Goal: Information Seeking & Learning: Learn about a topic

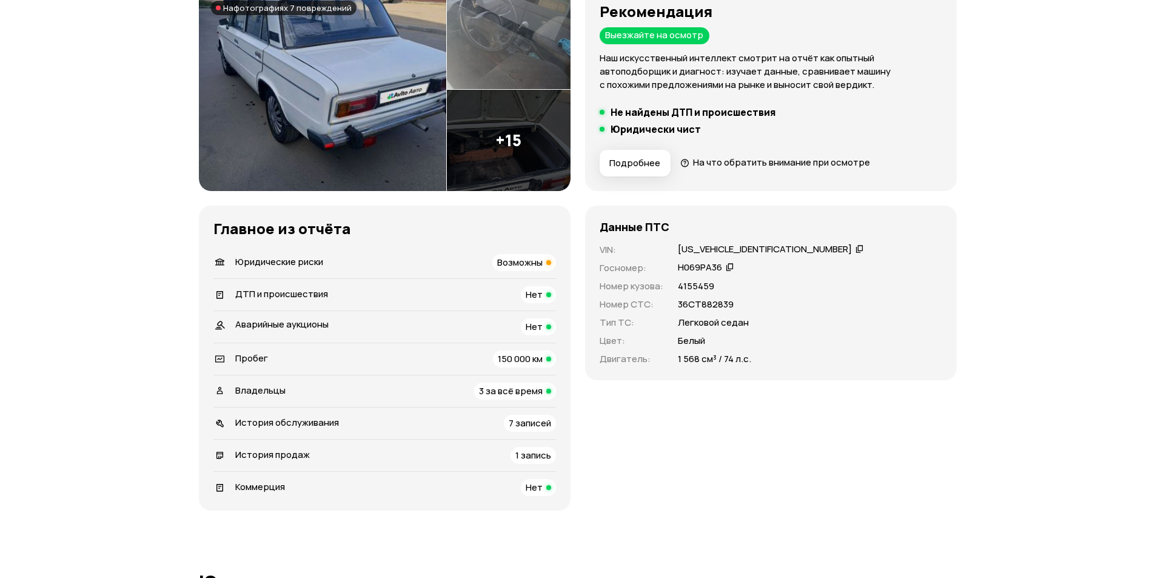
scroll to position [182, 0]
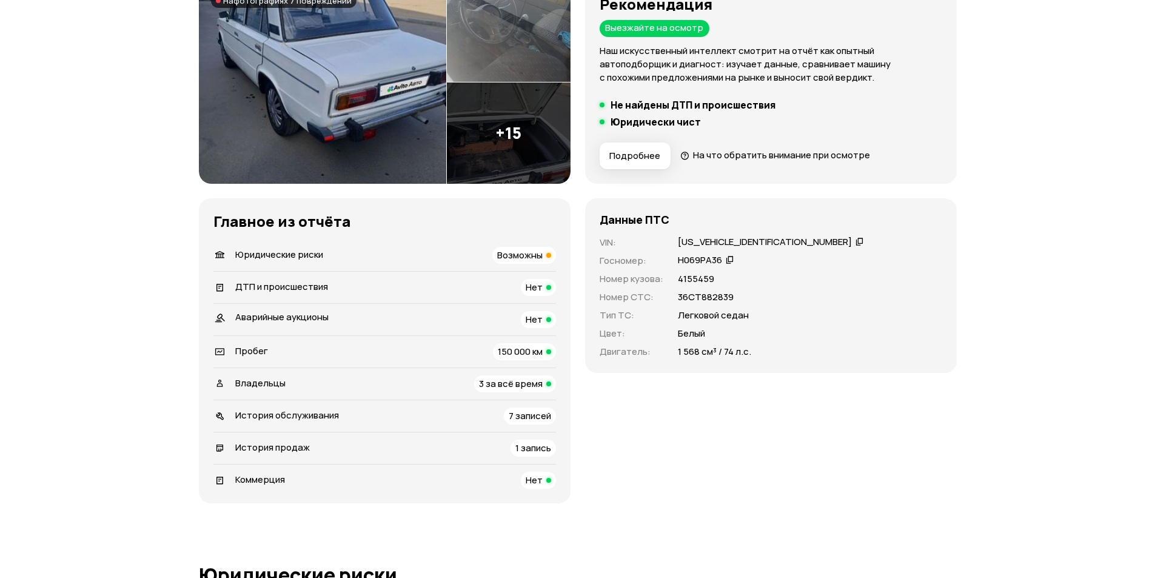
click at [543, 260] on div "Возможны" at bounding box center [524, 255] width 64 height 17
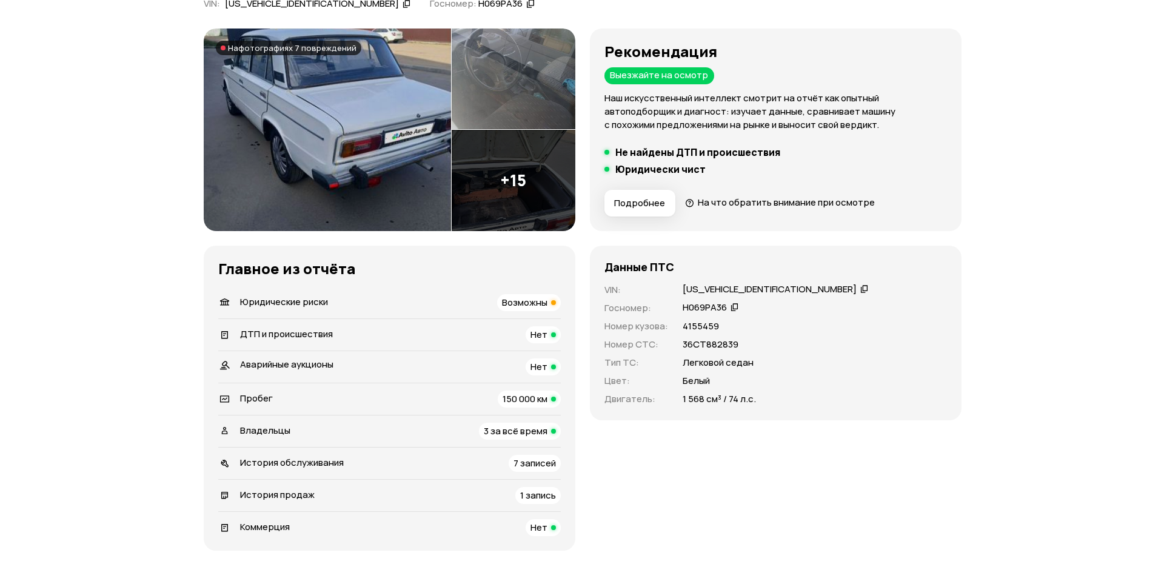
scroll to position [0, 0]
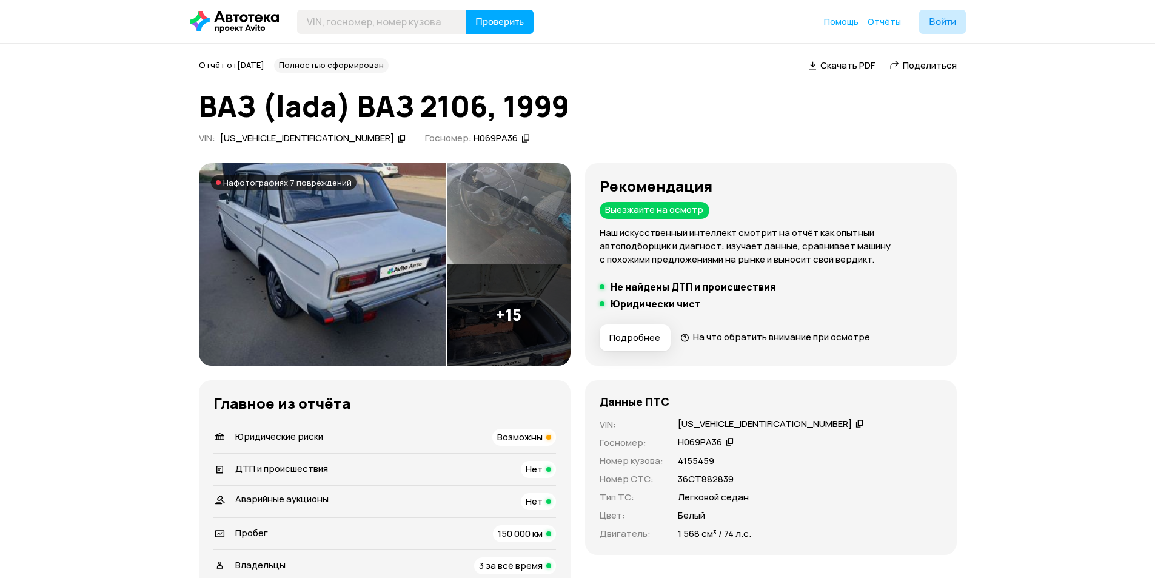
click at [480, 300] on img at bounding box center [509, 314] width 124 height 101
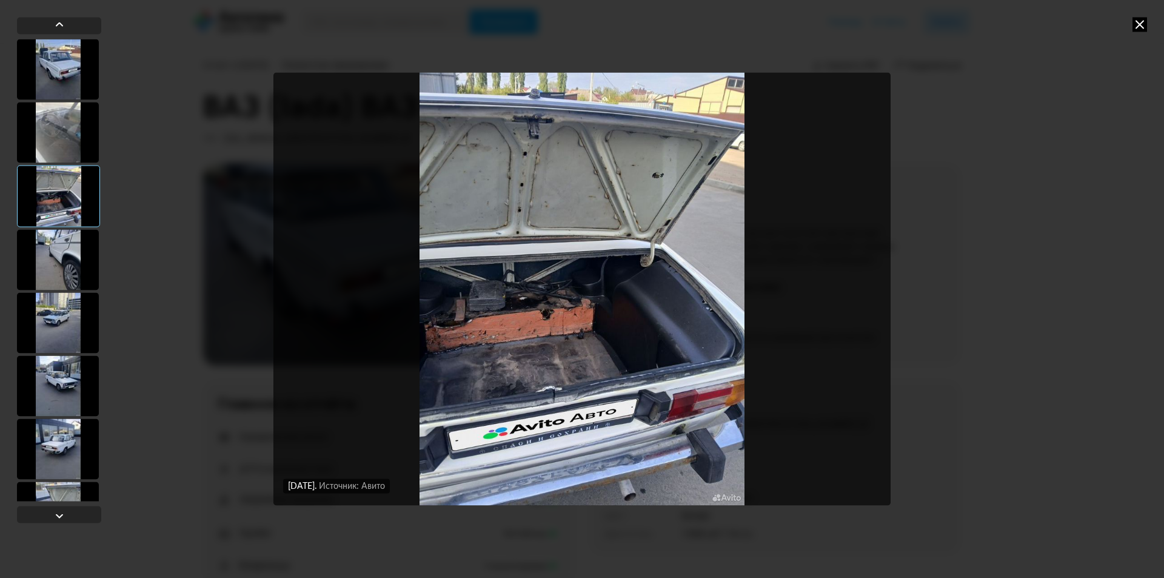
click at [64, 121] on div at bounding box center [58, 132] width 82 height 61
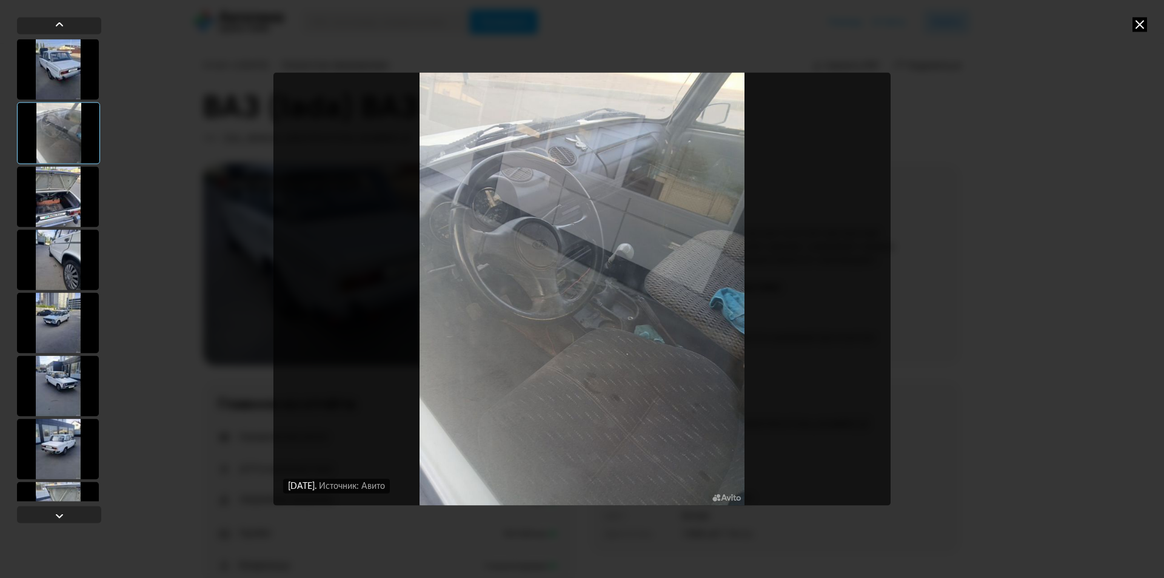
click at [53, 190] on div at bounding box center [58, 196] width 82 height 61
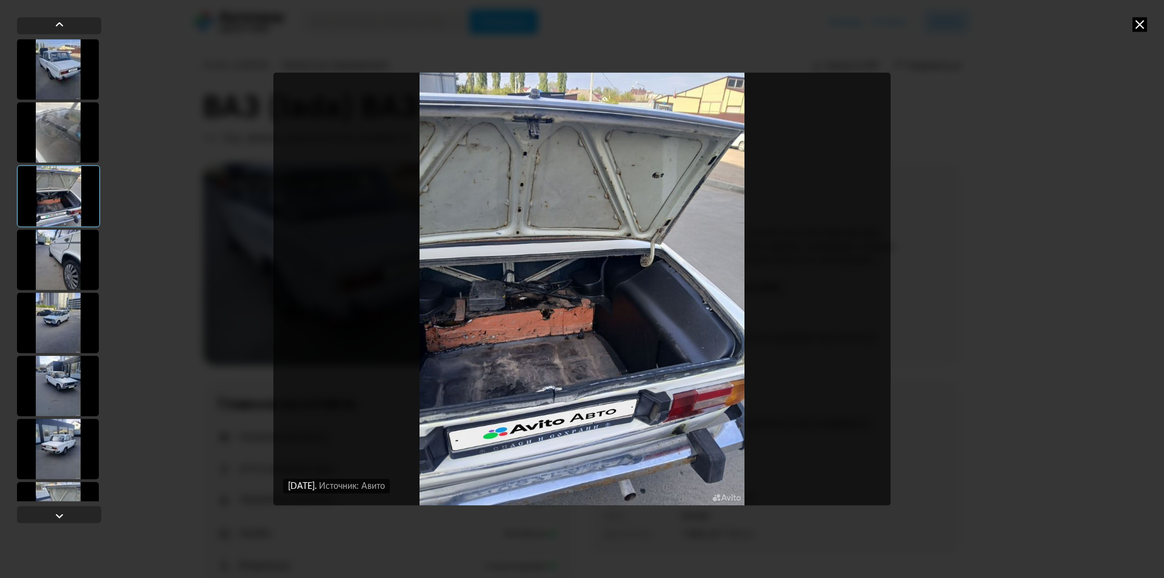
click at [54, 257] on div at bounding box center [58, 259] width 82 height 61
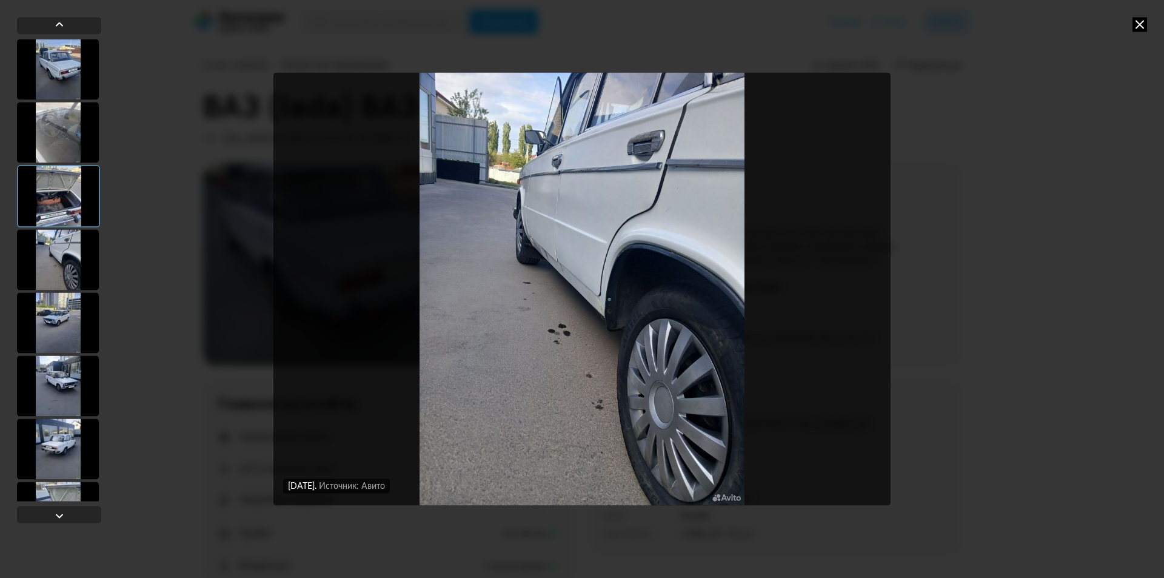
click at [64, 318] on div at bounding box center [58, 322] width 82 height 61
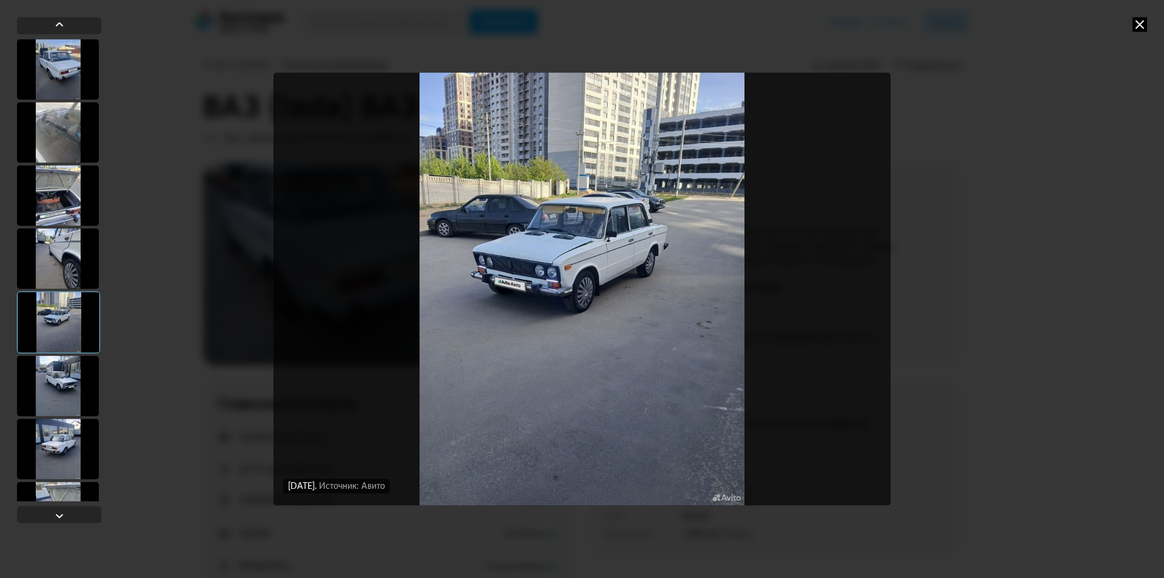
click at [65, 368] on div at bounding box center [58, 385] width 82 height 61
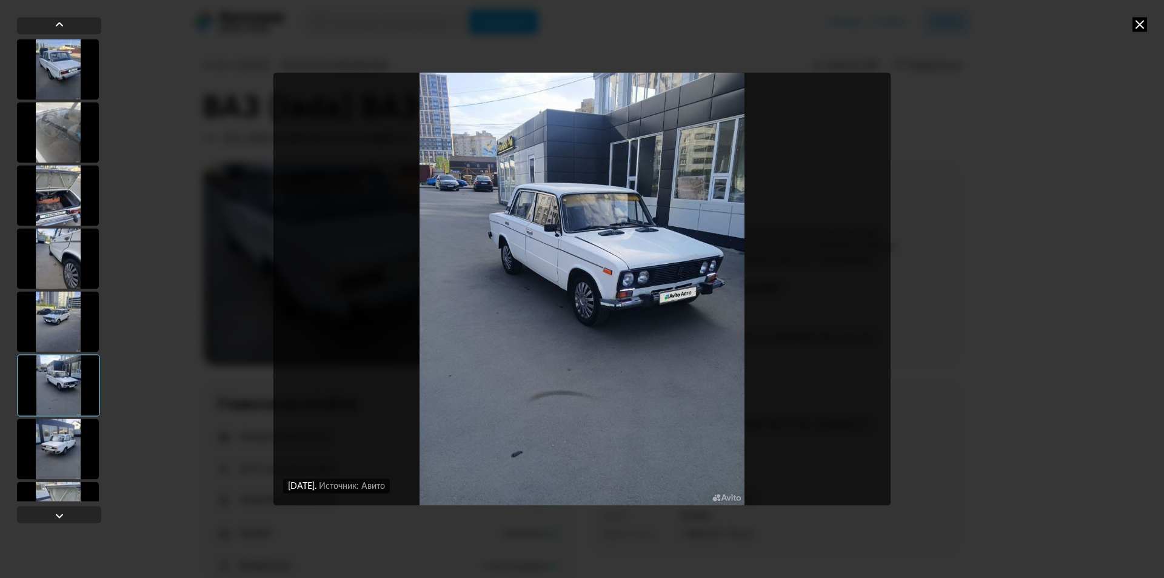
click at [72, 427] on div at bounding box center [58, 448] width 82 height 61
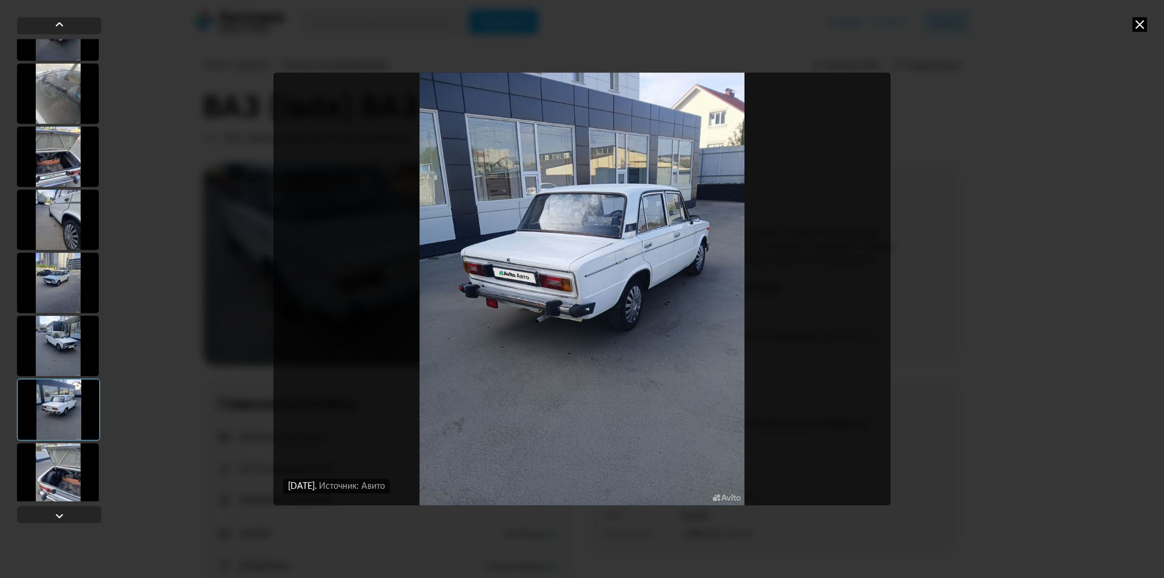
scroll to position [61, 0]
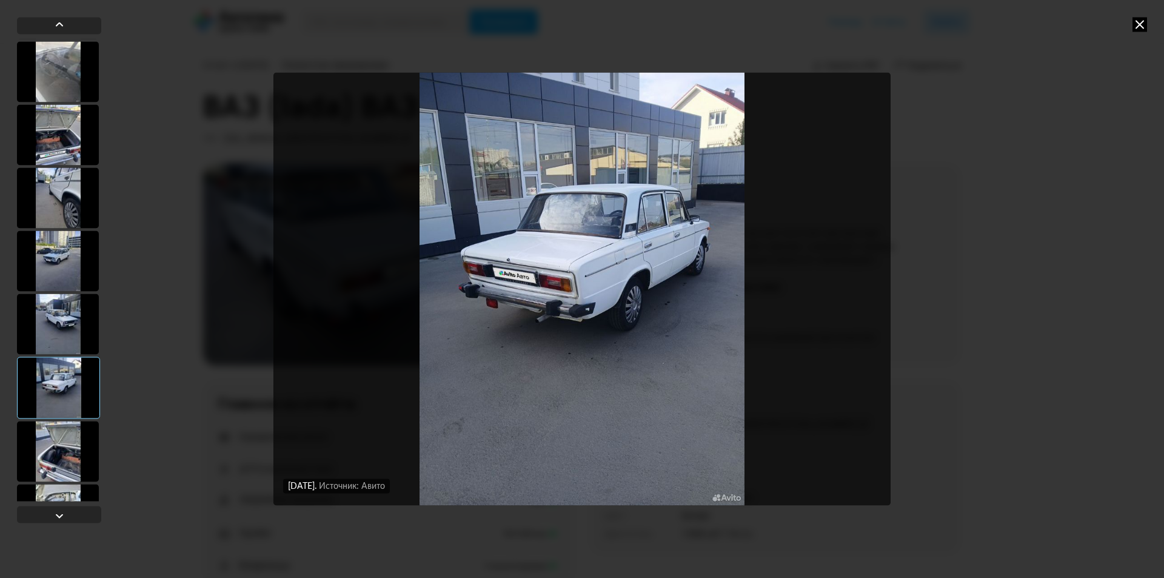
click at [70, 407] on div at bounding box center [58, 388] width 83 height 62
click at [64, 455] on div at bounding box center [58, 451] width 82 height 61
click at [62, 477] on div at bounding box center [58, 451] width 82 height 61
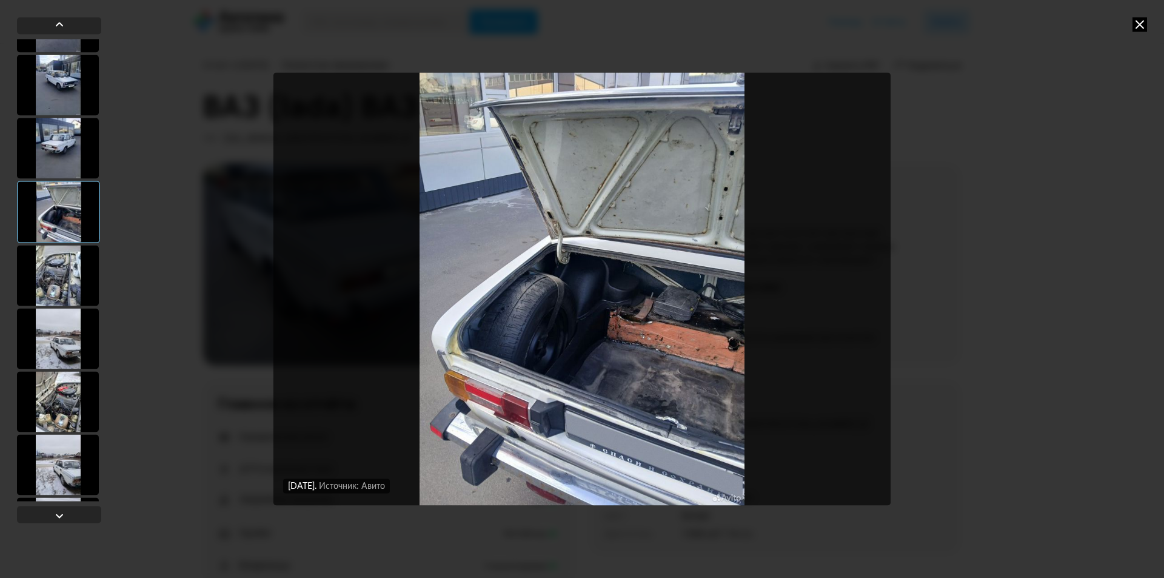
scroll to position [364, 0]
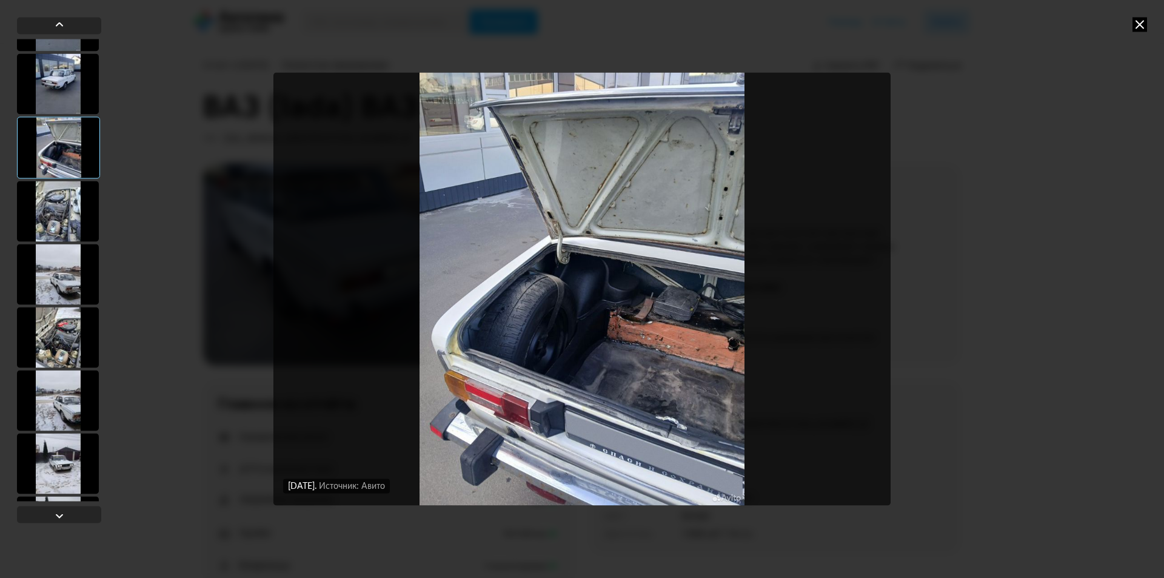
click at [65, 216] on div at bounding box center [58, 211] width 82 height 61
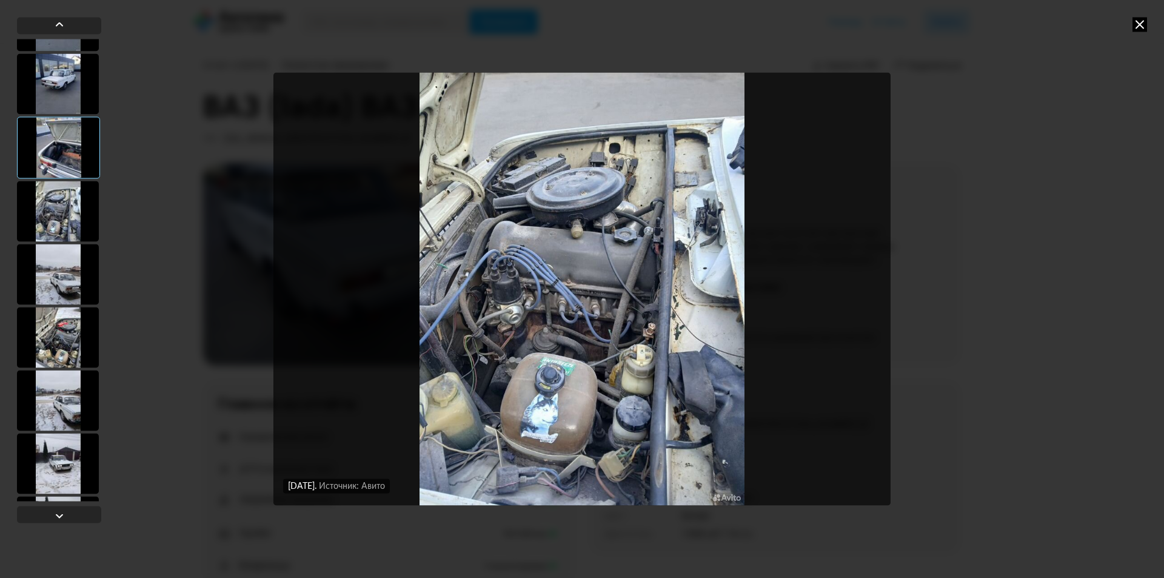
click at [54, 257] on div at bounding box center [58, 274] width 82 height 61
click at [50, 301] on div at bounding box center [58, 274] width 82 height 61
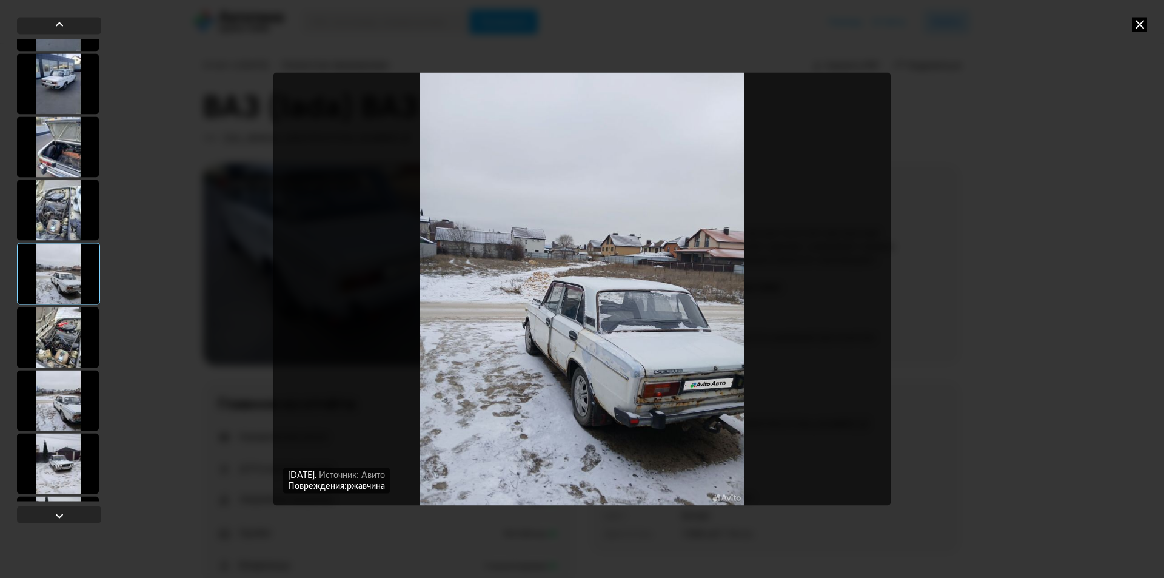
click at [56, 260] on div at bounding box center [58, 274] width 83 height 62
click at [73, 199] on div at bounding box center [58, 210] width 82 height 61
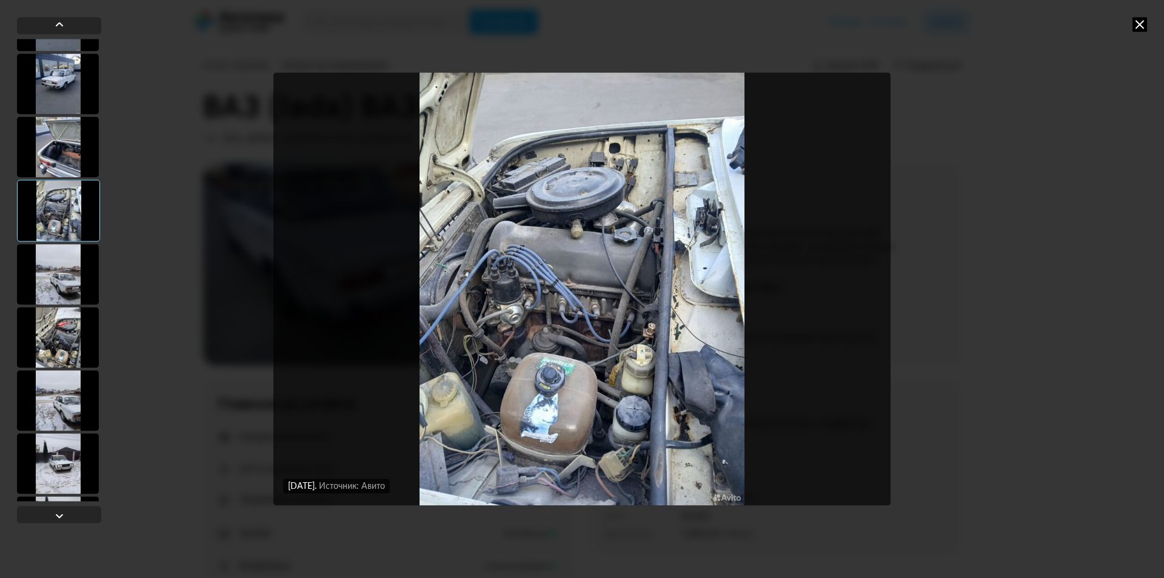
click at [60, 269] on div at bounding box center [58, 274] width 82 height 61
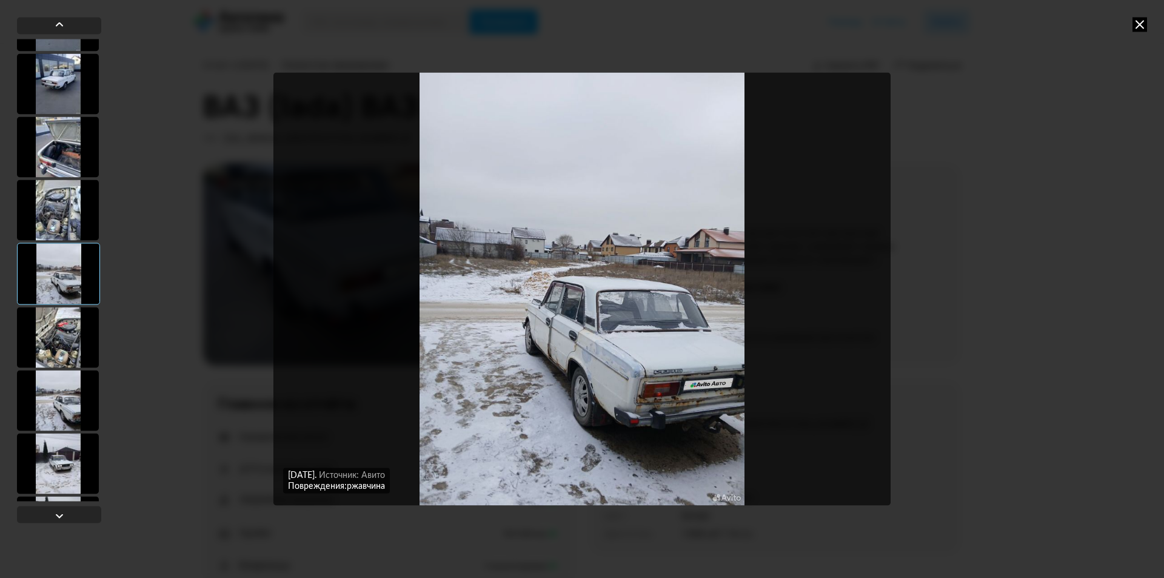
click at [59, 306] on div at bounding box center [59, 270] width 84 height 462
click at [61, 318] on div at bounding box center [58, 337] width 82 height 61
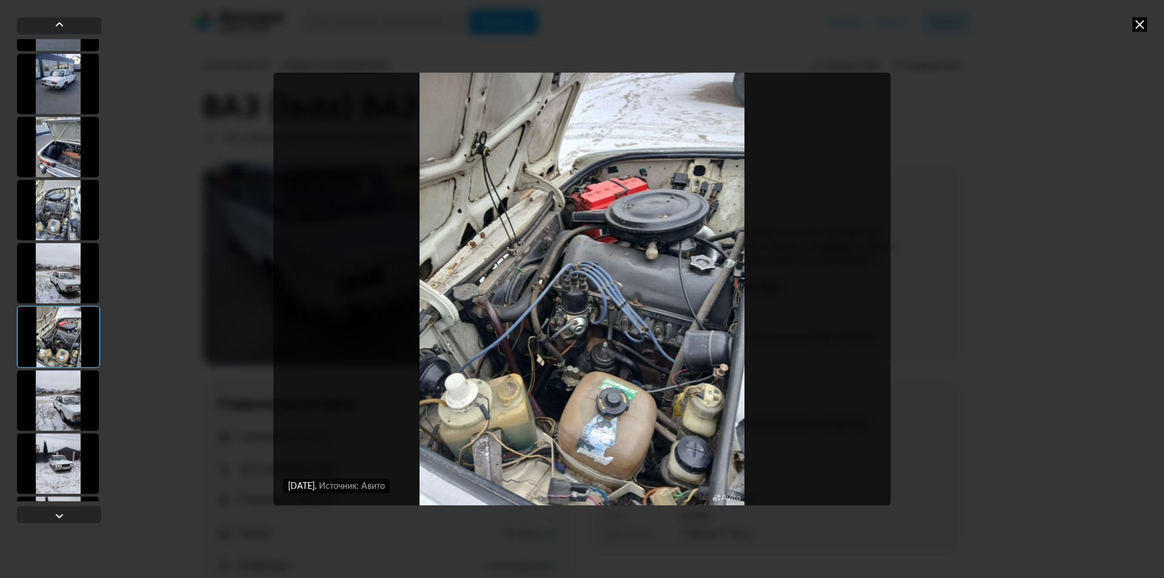
click at [56, 388] on div at bounding box center [58, 400] width 82 height 61
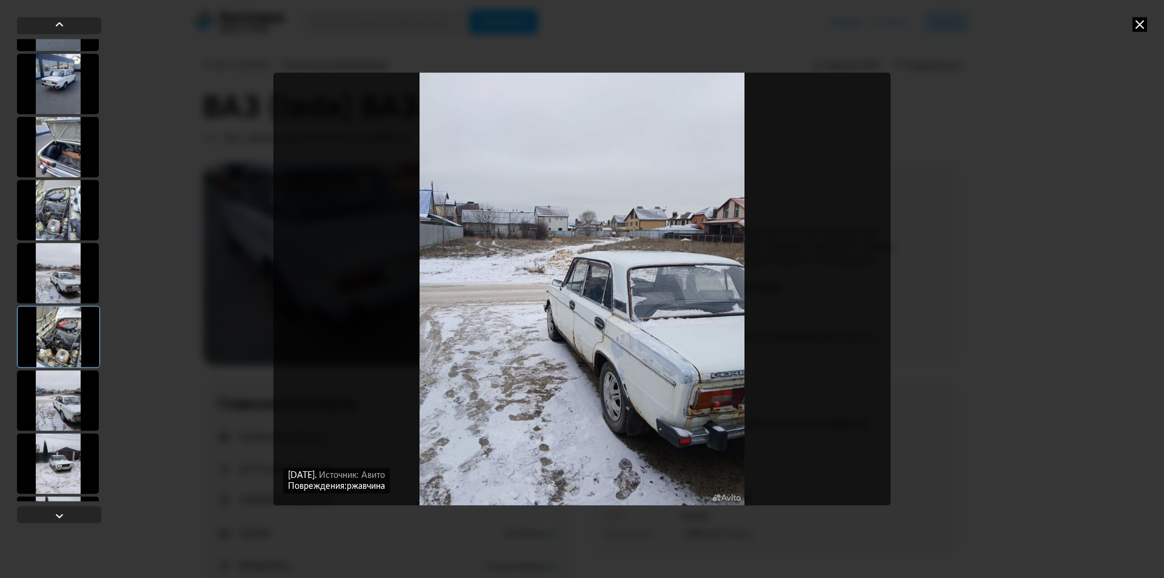
click at [58, 426] on div at bounding box center [58, 400] width 82 height 61
click at [58, 448] on div at bounding box center [58, 463] width 82 height 61
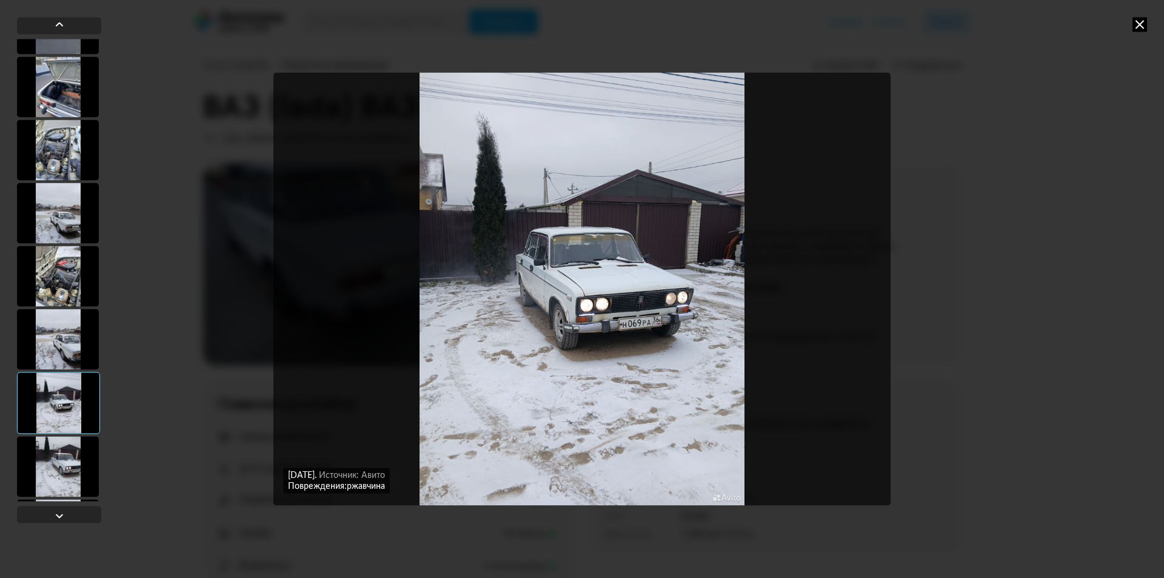
scroll to position [425, 0]
click at [64, 400] on div at bounding box center [58, 402] width 83 height 62
click at [62, 454] on div at bounding box center [58, 465] width 82 height 61
click at [51, 454] on div at bounding box center [58, 465] width 82 height 61
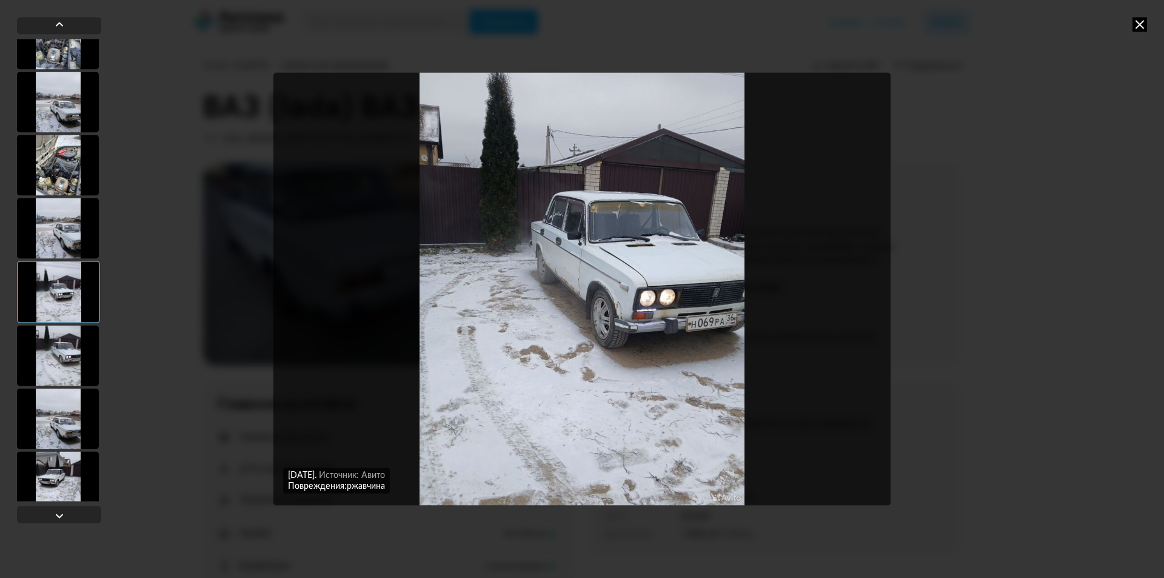
scroll to position [546, 0]
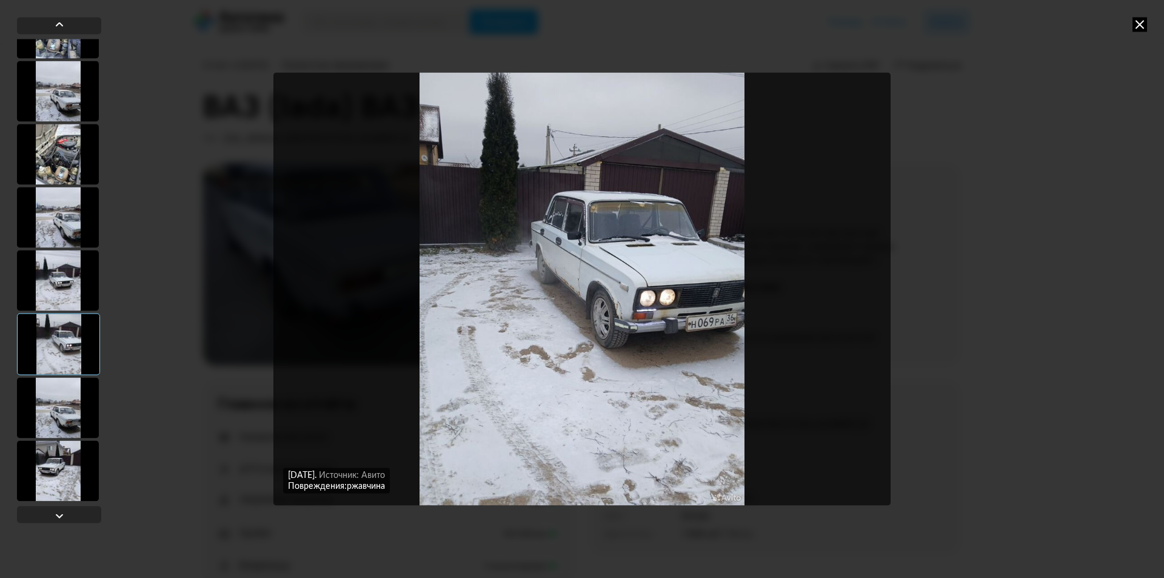
click at [62, 410] on div at bounding box center [58, 407] width 82 height 61
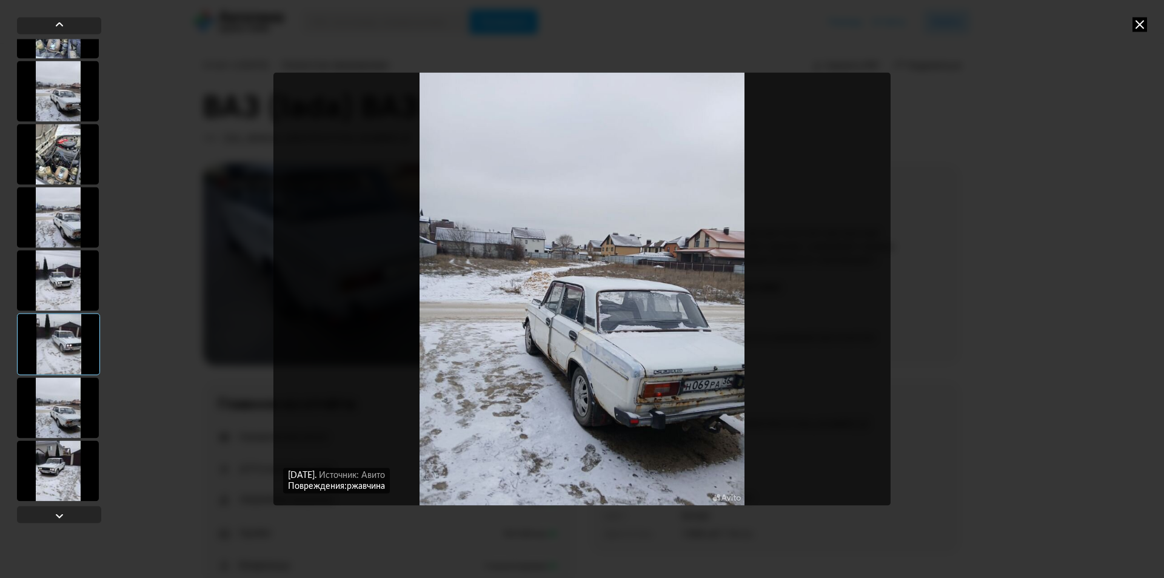
click at [50, 460] on div at bounding box center [58, 470] width 82 height 61
click at [56, 469] on div at bounding box center [58, 470] width 82 height 61
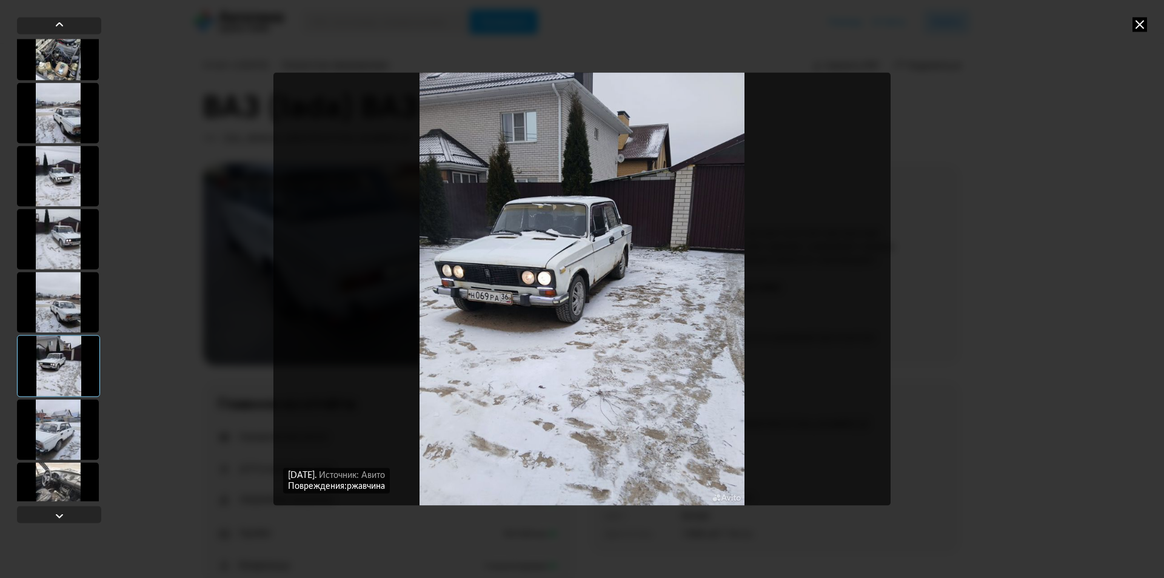
scroll to position [667, 0]
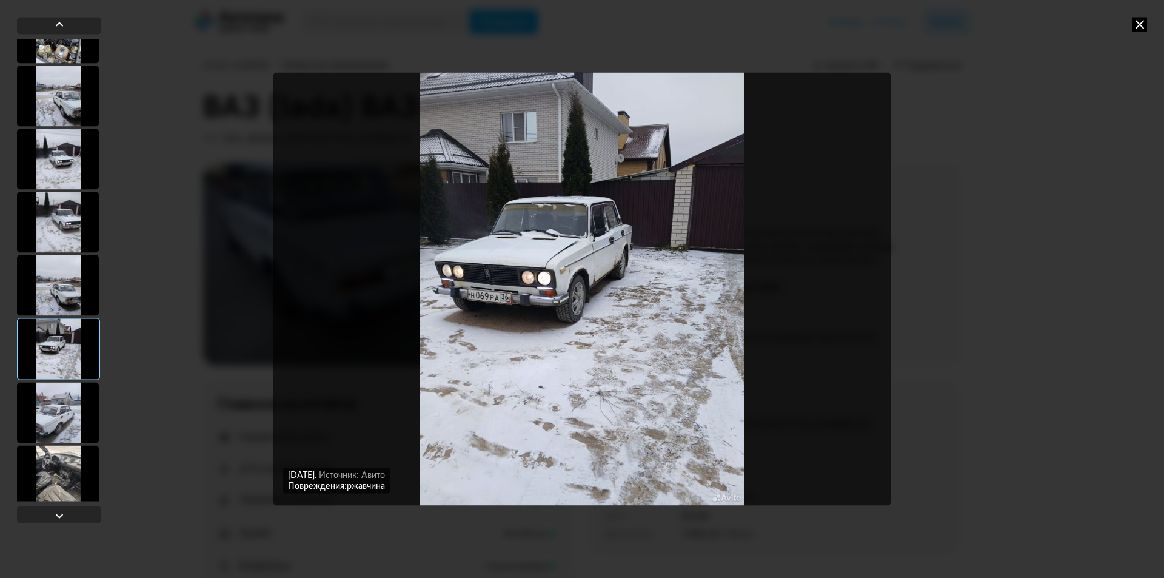
click at [63, 369] on div at bounding box center [58, 349] width 83 height 62
click at [66, 408] on div at bounding box center [58, 412] width 82 height 61
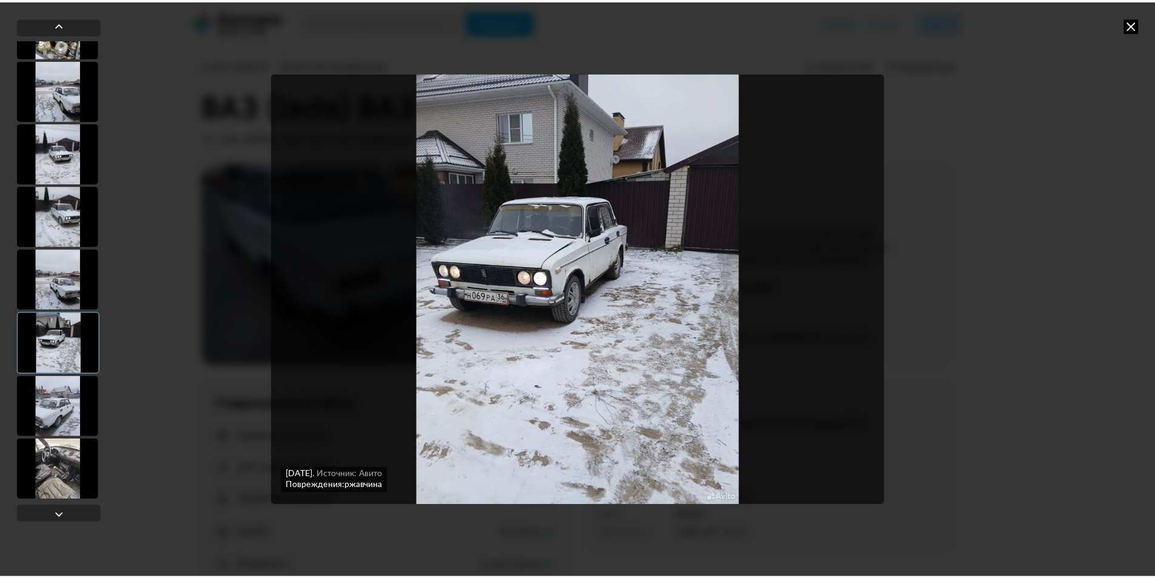
scroll to position [674, 0]
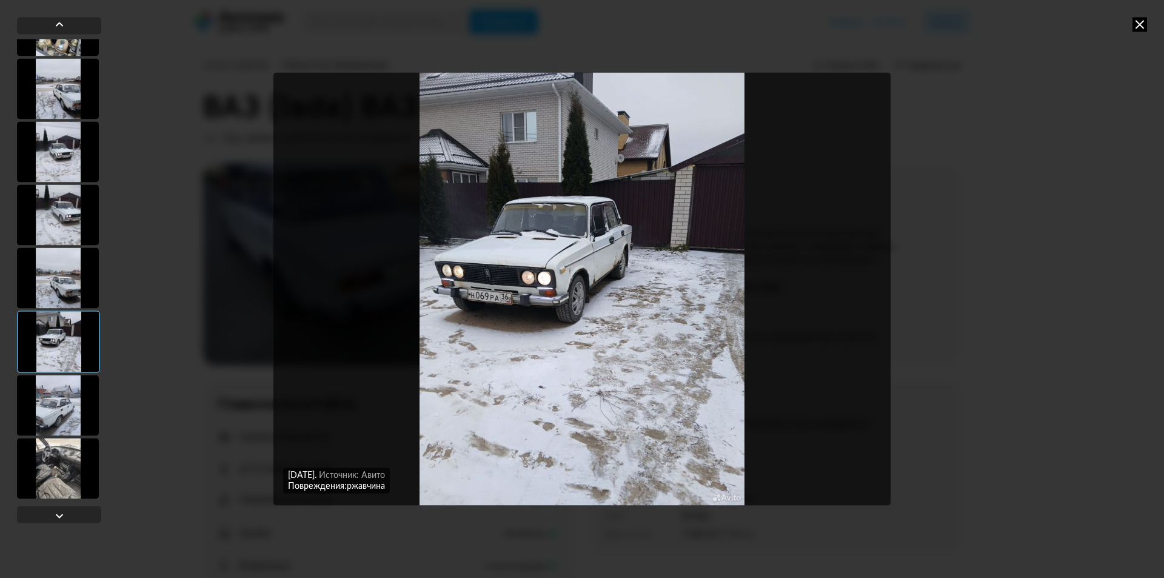
click at [64, 468] on div at bounding box center [58, 468] width 82 height 61
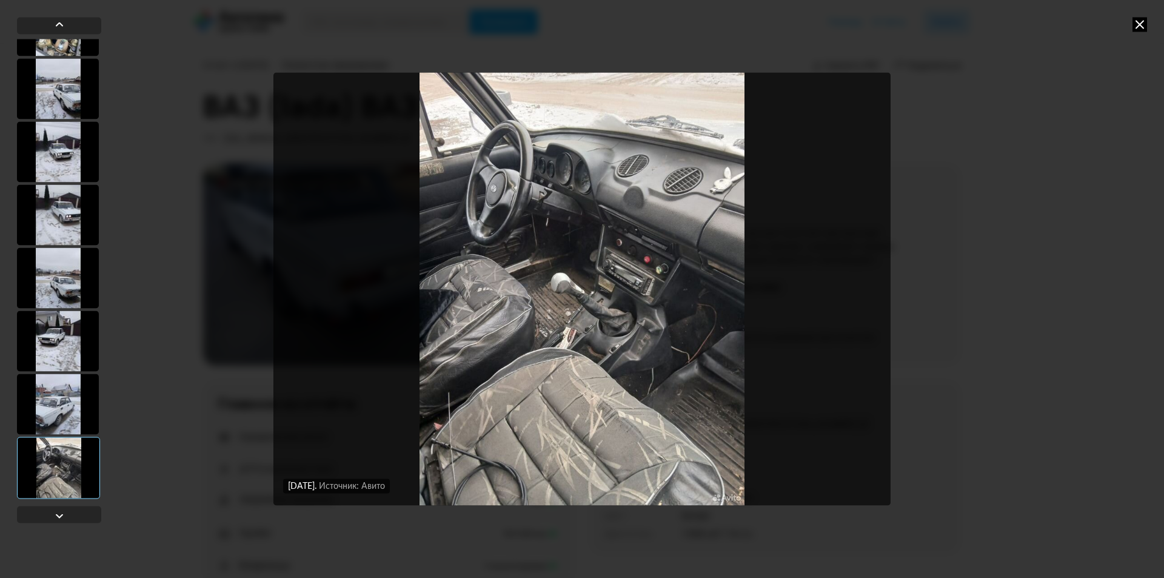
click at [59, 482] on div at bounding box center [58, 468] width 83 height 62
click at [1147, 15] on div "[DATE] Источник: Авито [DATE] Источник: Авито [DATE] Источник: Авито [DATE] Ист…" at bounding box center [582, 289] width 1164 height 578
click at [1140, 25] on icon at bounding box center [1140, 24] width 15 height 15
